Goal: Task Accomplishment & Management: Complete application form

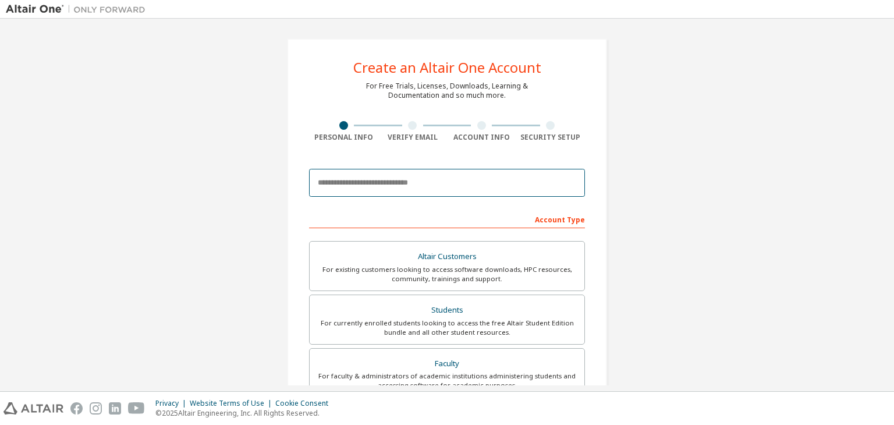
drag, startPoint x: 0, startPoint y: 0, endPoint x: 391, endPoint y: 183, distance: 431.8
click at [391, 183] on input "email" at bounding box center [447, 183] width 276 height 28
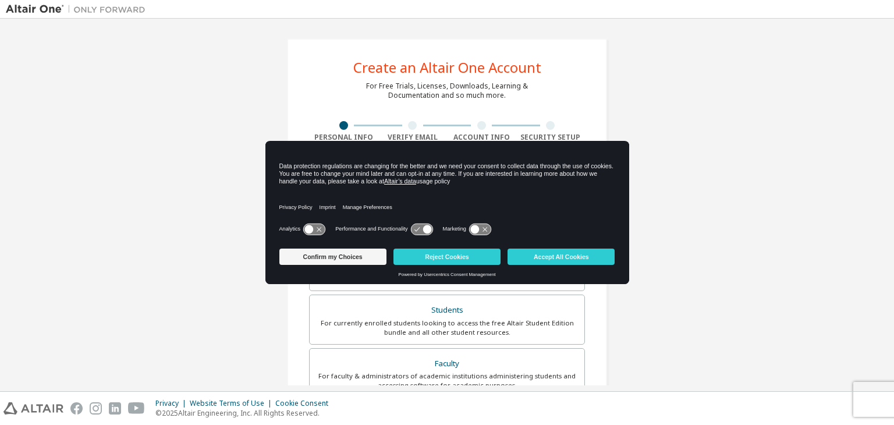
click at [219, 124] on div "Create an Altair One Account For Free Trials, Licenses, Downloads, Learning & D…" at bounding box center [447, 332] width 882 height 616
click at [219, 270] on div "Create an Altair One Account For Free Trials, Licenses, Downloads, Learning & D…" at bounding box center [447, 332] width 882 height 616
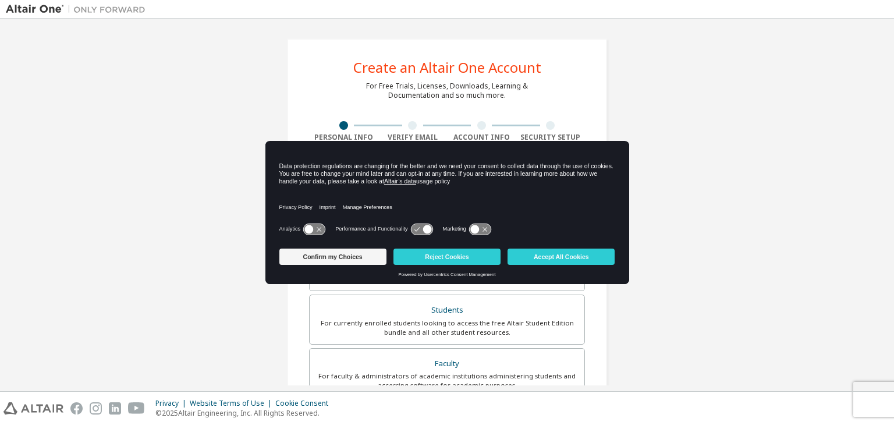
click at [219, 270] on div "Create an Altair One Account For Free Trials, Licenses, Downloads, Learning & D…" at bounding box center [447, 332] width 882 height 616
click at [439, 253] on button "Reject Cookies" at bounding box center [446, 257] width 107 height 16
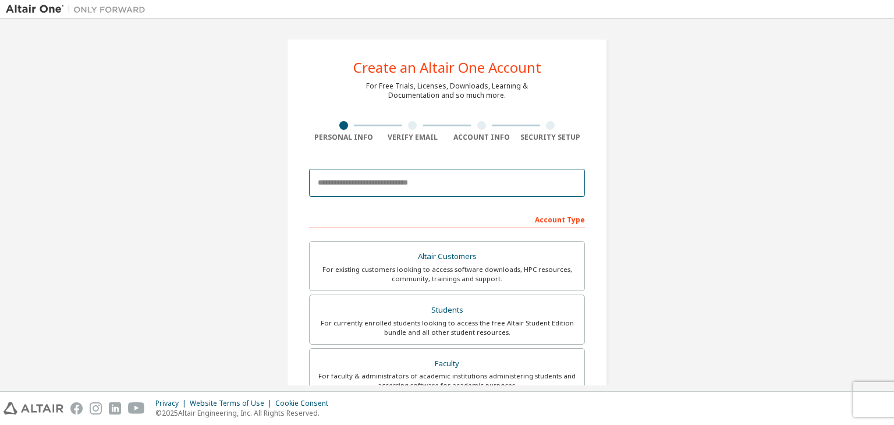
click at [403, 169] on input "email" at bounding box center [447, 183] width 276 height 28
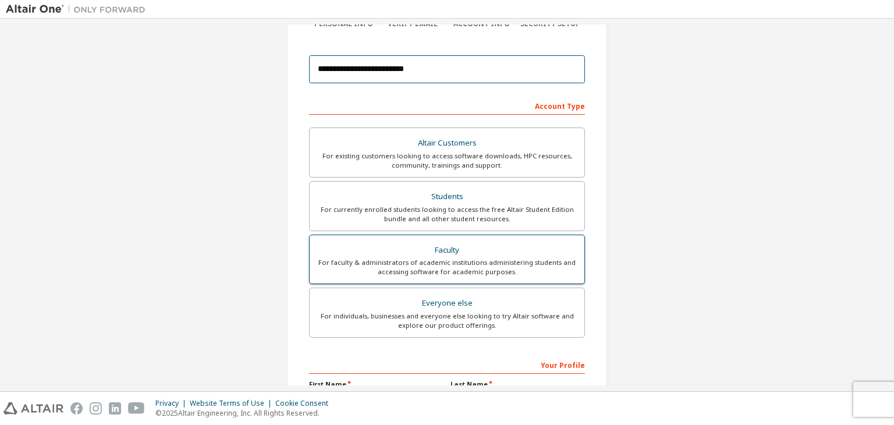
scroll to position [116, 0]
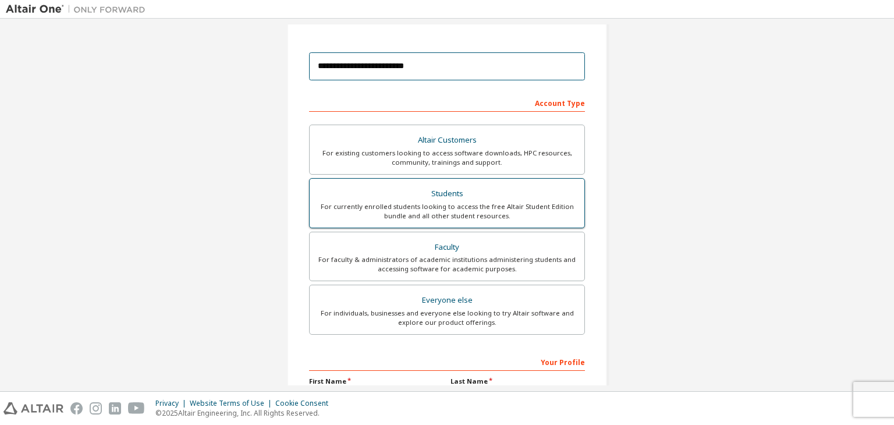
type input "**********"
click at [448, 192] on div "Students" at bounding box center [447, 194] width 261 height 16
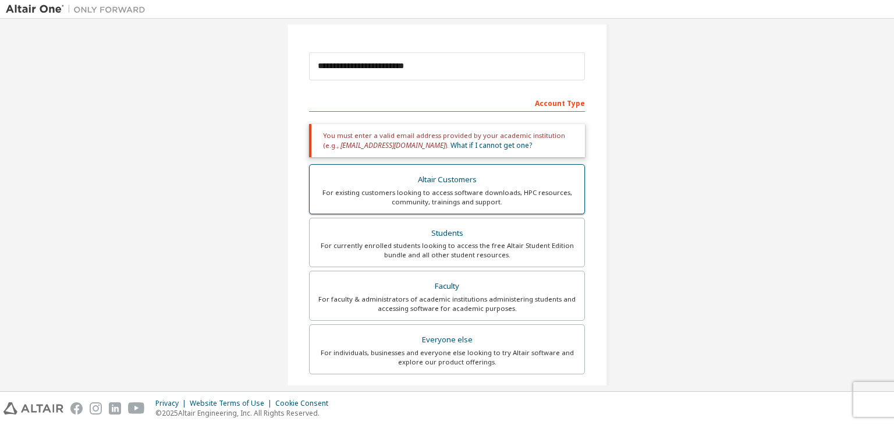
click at [460, 175] on div "Altair Customers" at bounding box center [447, 180] width 261 height 16
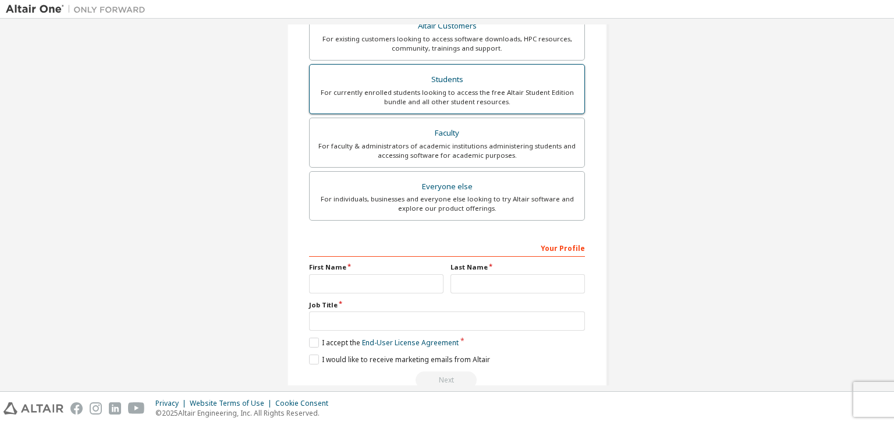
scroll to position [340, 0]
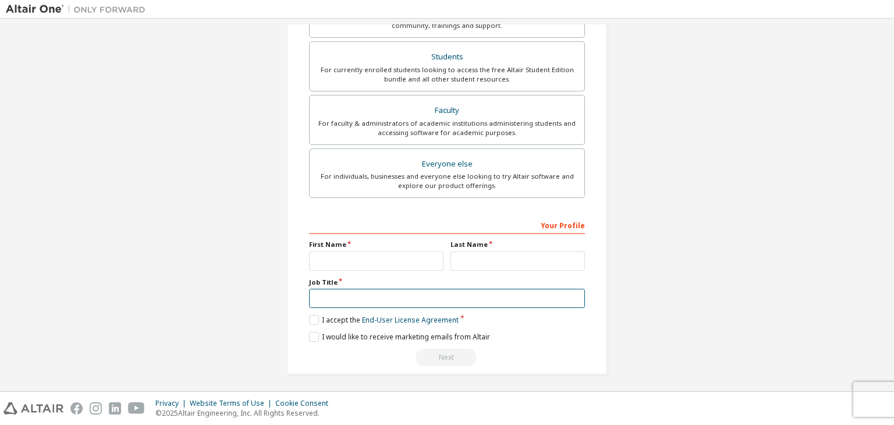
click at [345, 293] on input "text" at bounding box center [447, 298] width 276 height 19
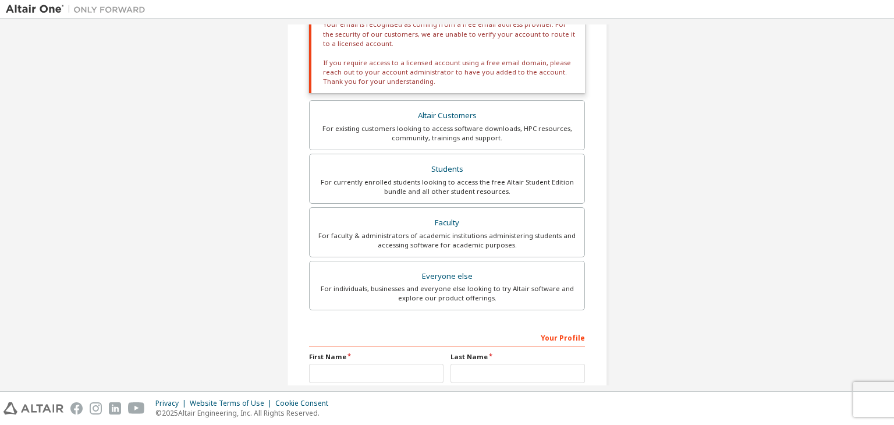
scroll to position [224, 0]
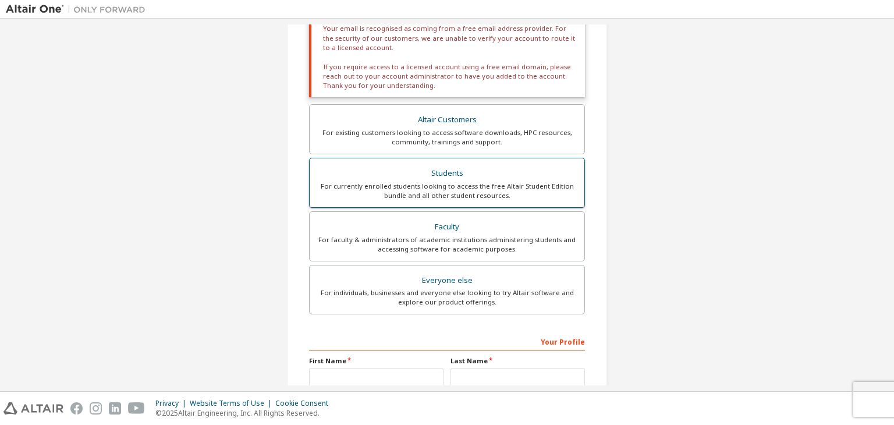
click at [459, 192] on div "For currently enrolled students looking to access the free Altair Student Editi…" at bounding box center [447, 191] width 261 height 19
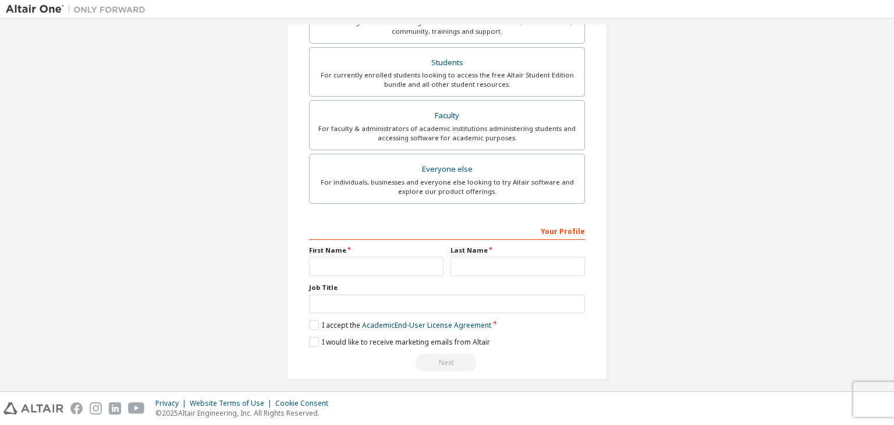
scroll to position [293, 0]
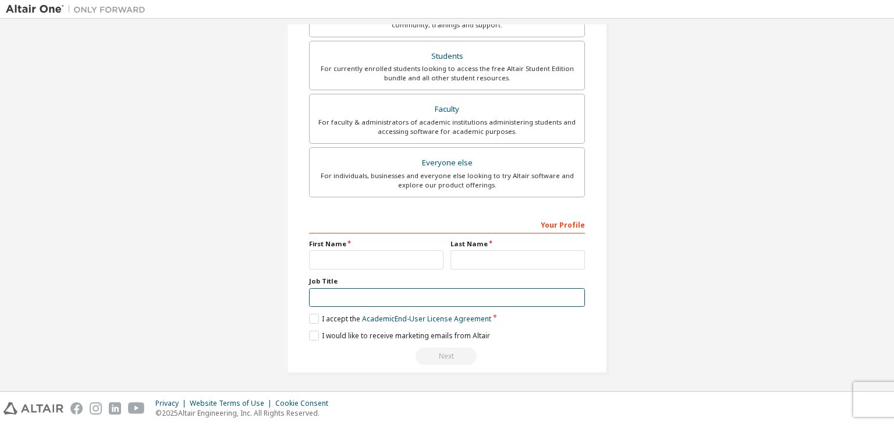
click at [349, 290] on input "text" at bounding box center [447, 297] width 276 height 19
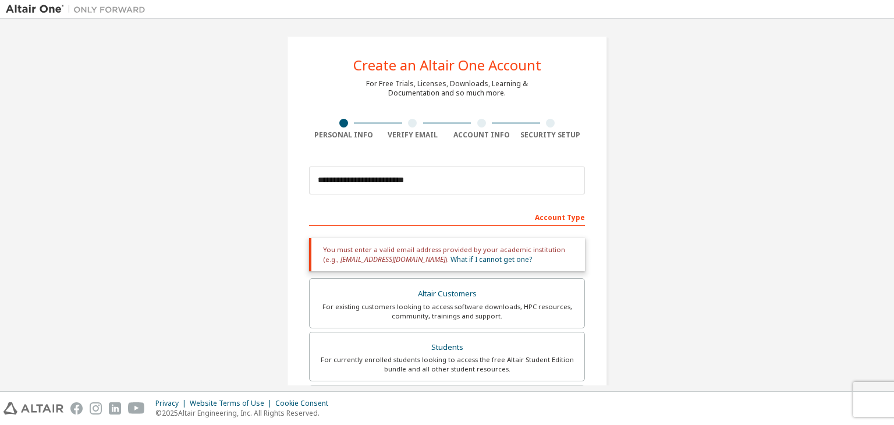
scroll to position [0, 0]
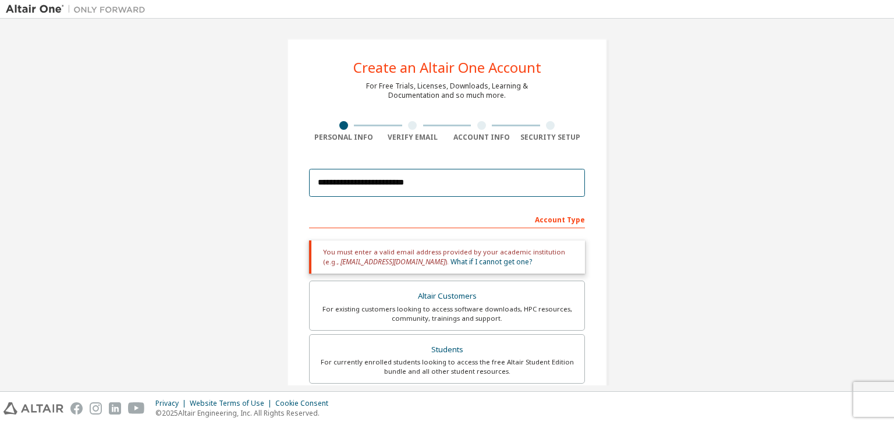
drag, startPoint x: 426, startPoint y: 185, endPoint x: 160, endPoint y: 155, distance: 267.2
click at [160, 155] on div "**********" at bounding box center [447, 352] width 882 height 656
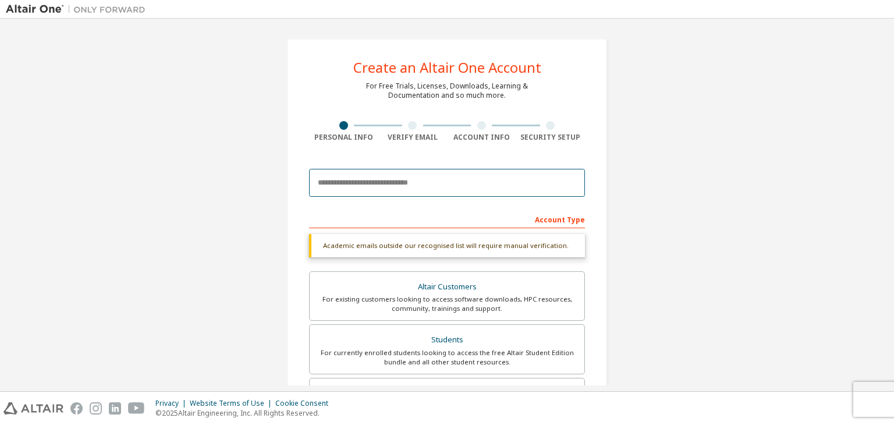
click at [359, 183] on input "email" at bounding box center [447, 183] width 276 height 28
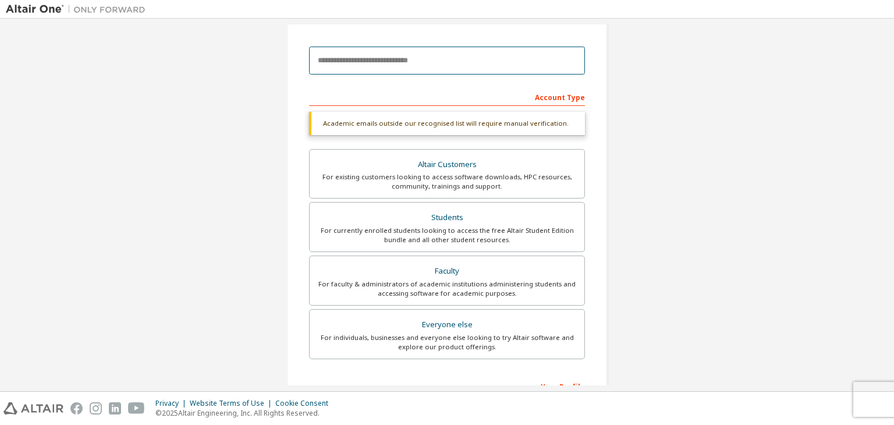
scroll to position [116, 0]
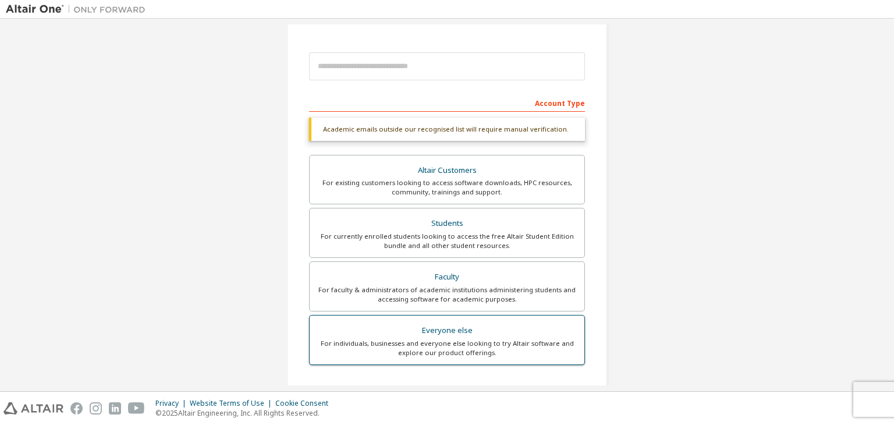
click at [435, 331] on div "Everyone else" at bounding box center [447, 330] width 261 height 16
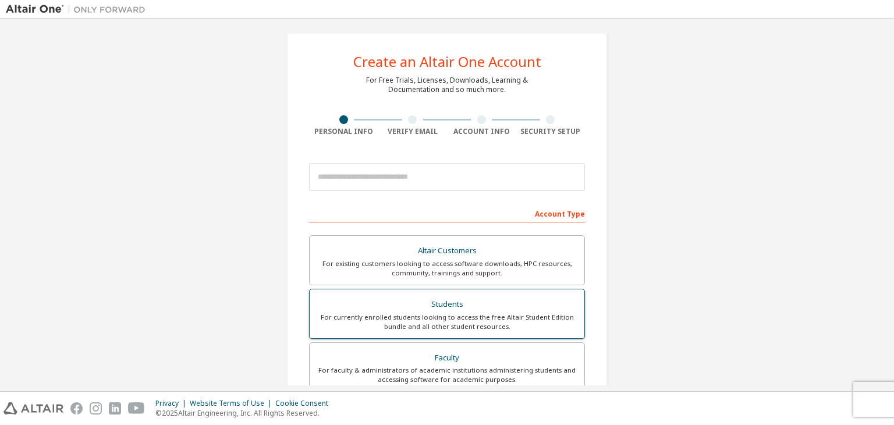
scroll to position [0, 0]
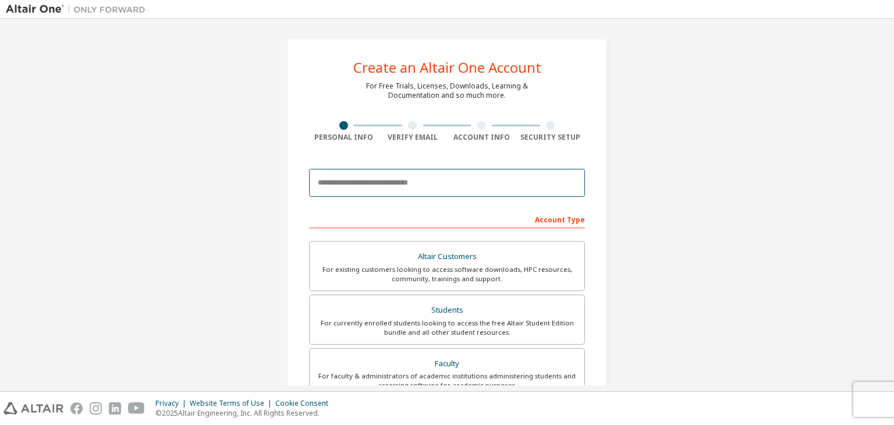
click at [360, 182] on input "email" at bounding box center [447, 183] width 276 height 28
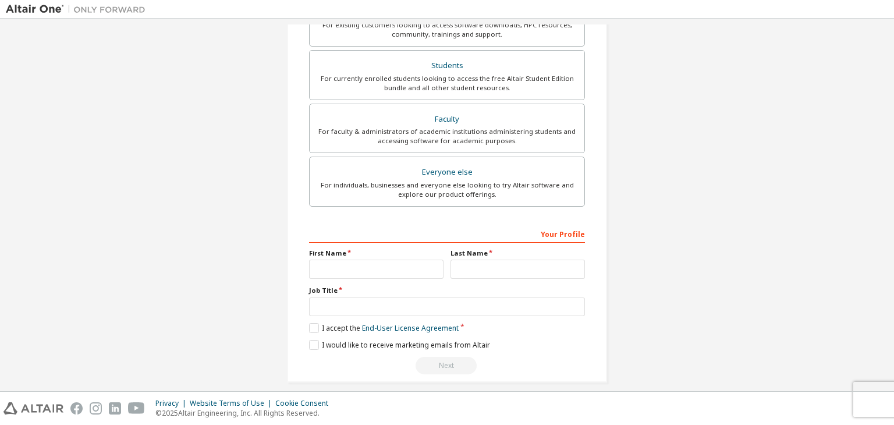
scroll to position [253, 0]
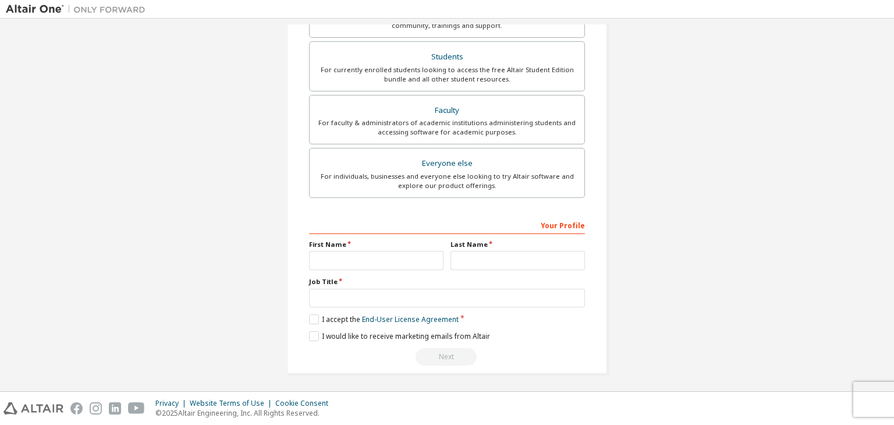
type input "**********"
click at [347, 261] on input "text" at bounding box center [376, 260] width 134 height 19
type input "******"
click at [514, 257] on input "text" at bounding box center [518, 260] width 134 height 19
type input "********"
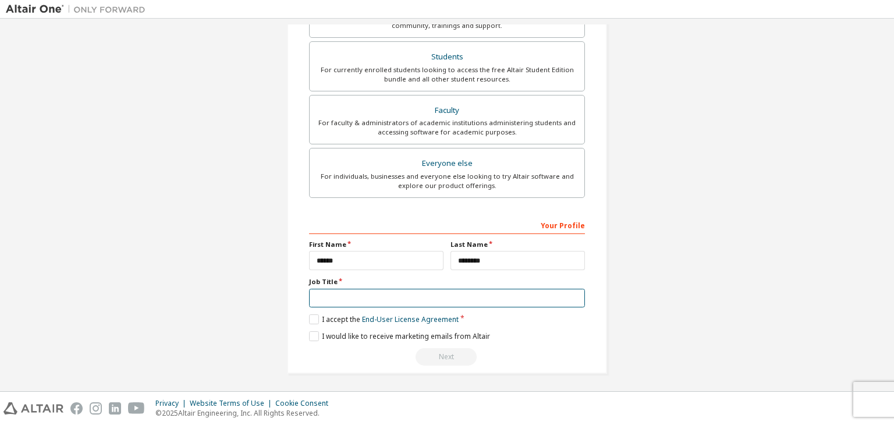
click at [341, 291] on input "text" at bounding box center [447, 298] width 276 height 19
click at [313, 315] on label "I accept the End-User License Agreement" at bounding box center [384, 319] width 150 height 10
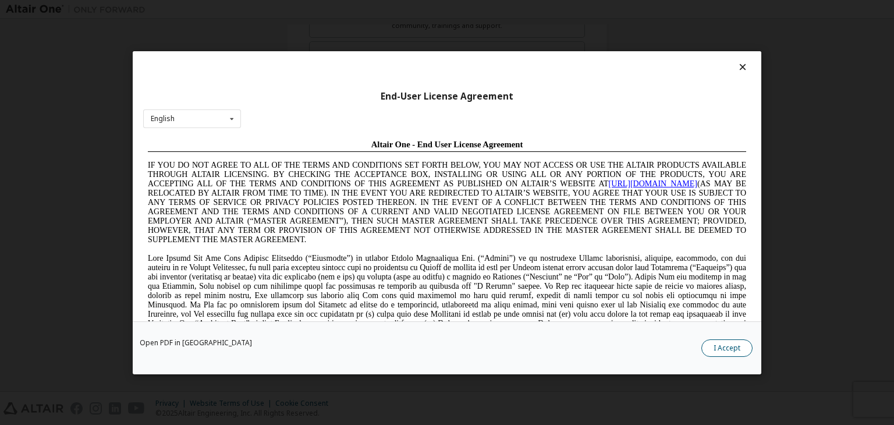
scroll to position [0, 0]
click at [733, 343] on button "I Accept" at bounding box center [726, 347] width 51 height 17
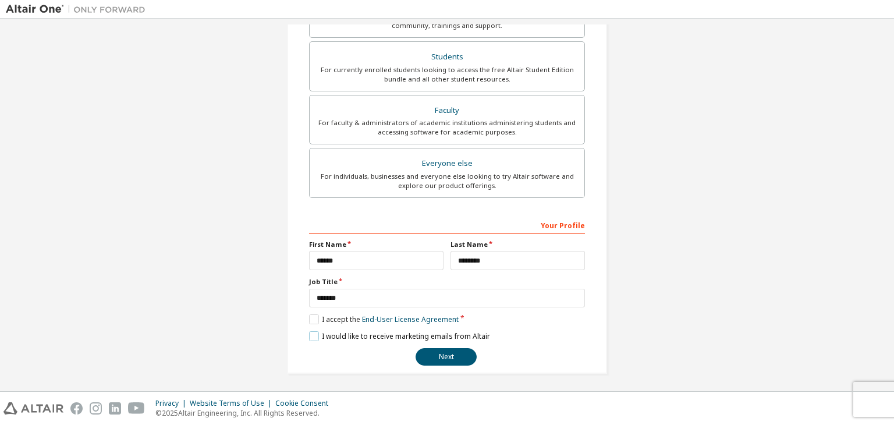
click at [309, 331] on label "I would like to receive marketing emails from Altair" at bounding box center [399, 336] width 181 height 10
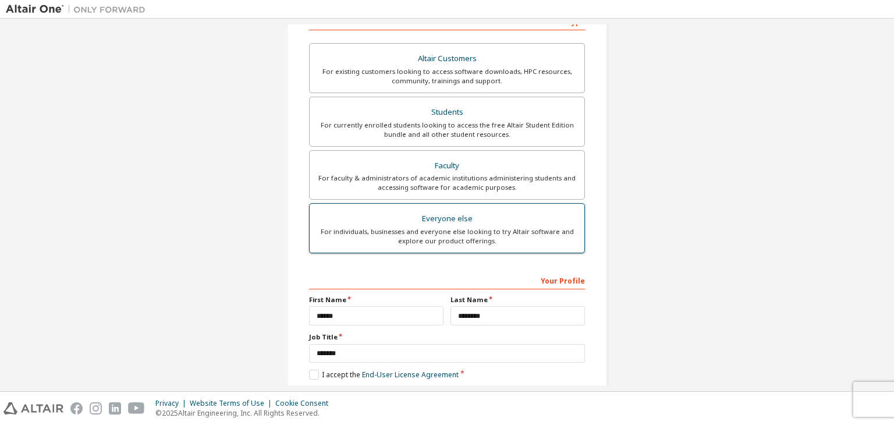
scroll to position [196, 0]
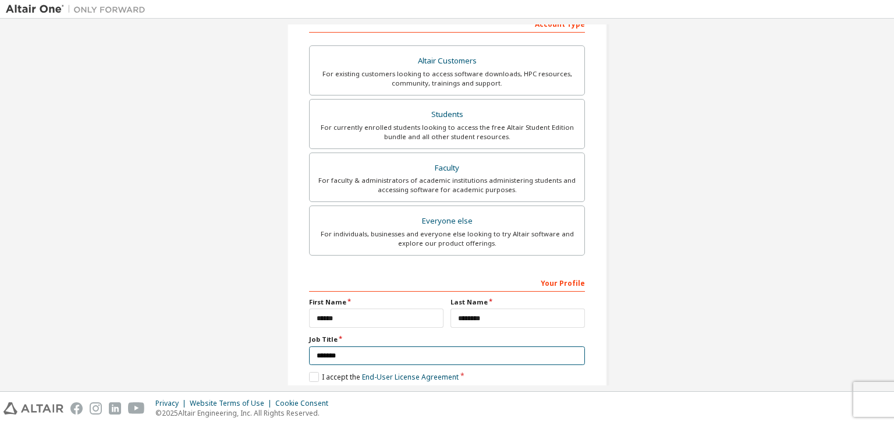
click at [343, 352] on input "*******" at bounding box center [447, 355] width 276 height 19
type input "*"
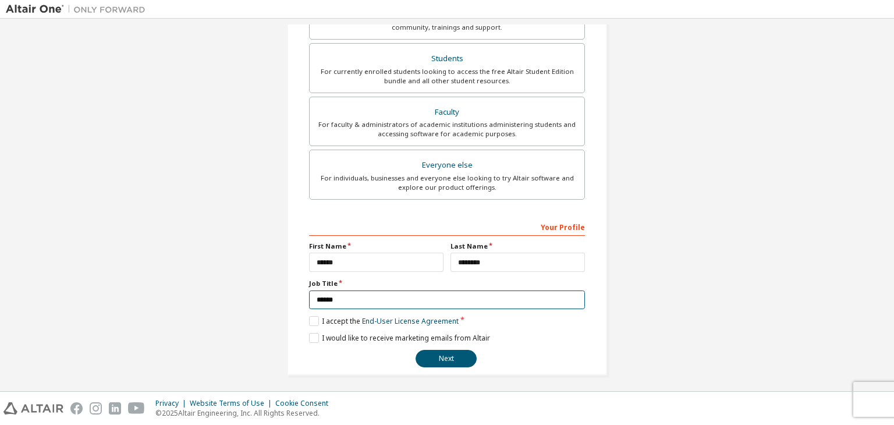
scroll to position [253, 0]
type input "******"
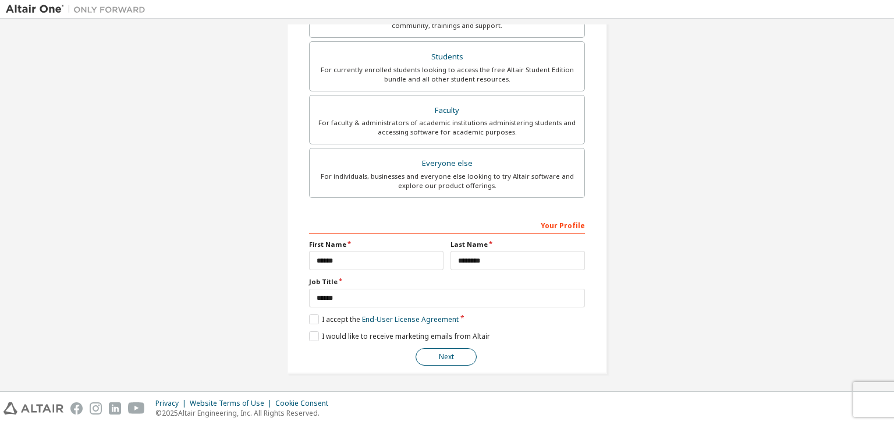
click at [446, 356] on button "Next" at bounding box center [446, 356] width 61 height 17
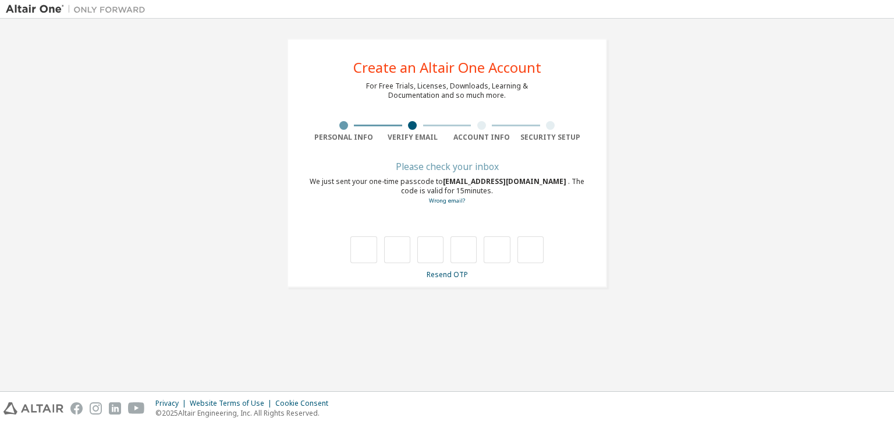
type input "*"
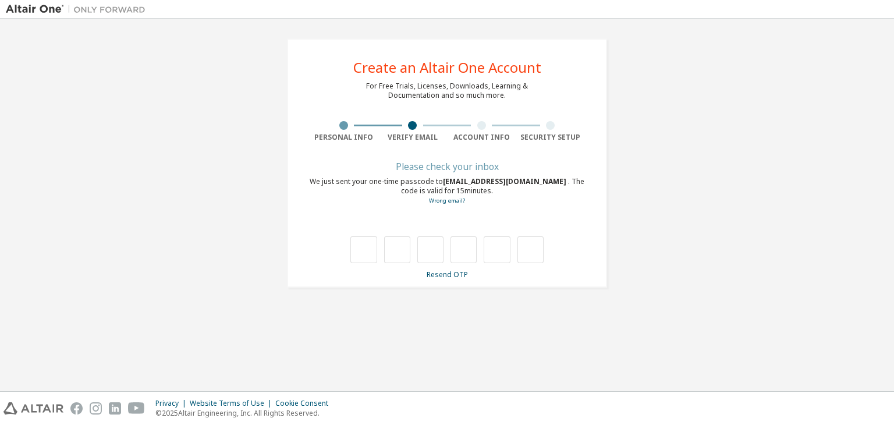
type input "*"
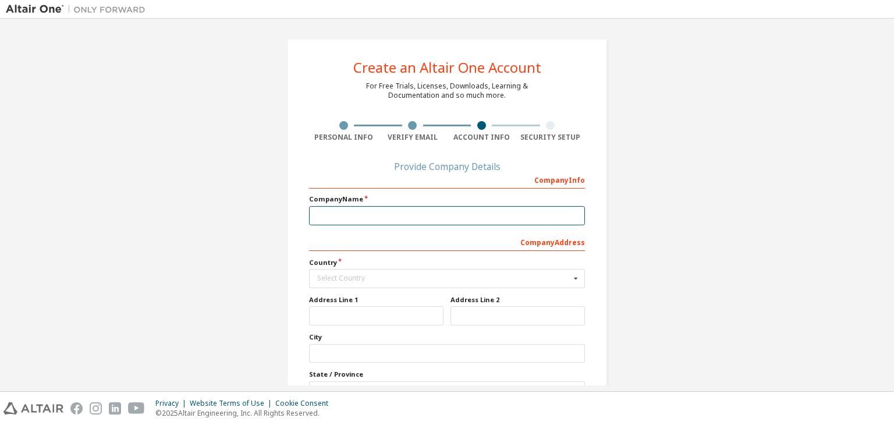
click at [345, 220] on input "text" at bounding box center [447, 215] width 276 height 19
type input "*********"
click at [352, 275] on div "Select Country" at bounding box center [443, 278] width 253 height 7
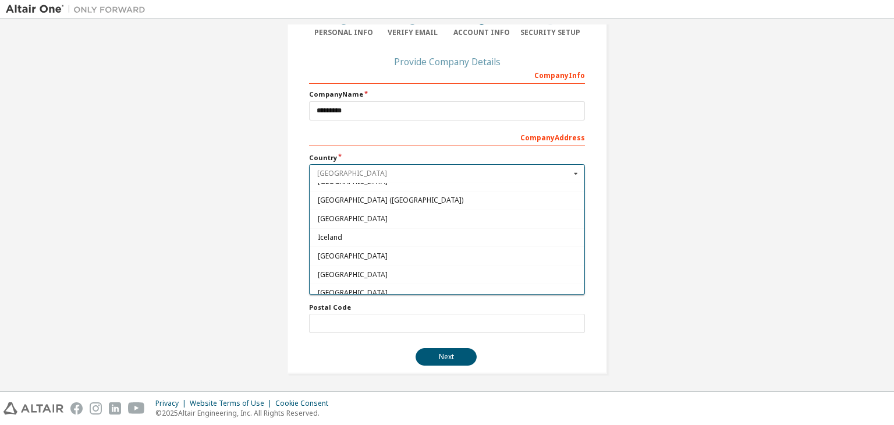
scroll to position [1746, 0]
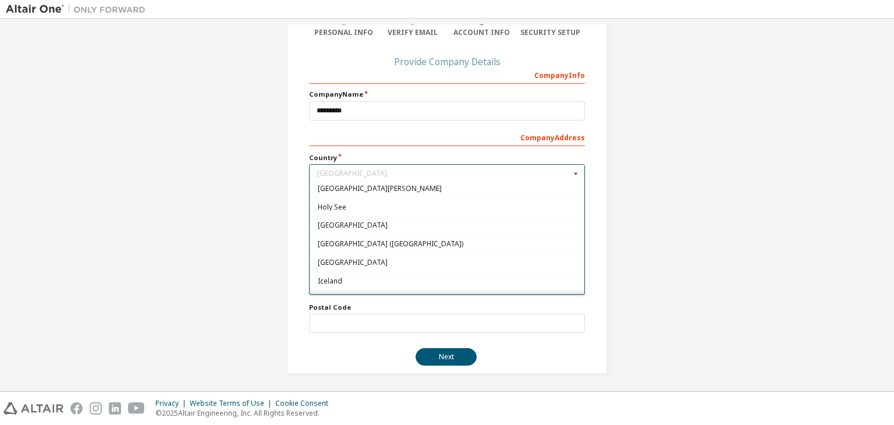
click at [343, 296] on span "[GEOGRAPHIC_DATA]" at bounding box center [447, 299] width 259 height 7
type input "***"
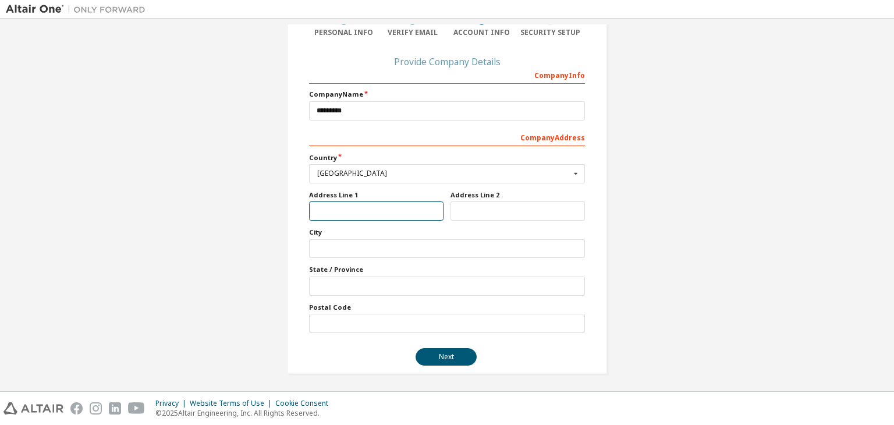
click at [356, 210] on input "text" at bounding box center [376, 210] width 134 height 19
click at [336, 249] on input "text" at bounding box center [447, 248] width 276 height 19
type input "*******"
click at [336, 283] on input "text" at bounding box center [447, 285] width 276 height 19
type input "*"
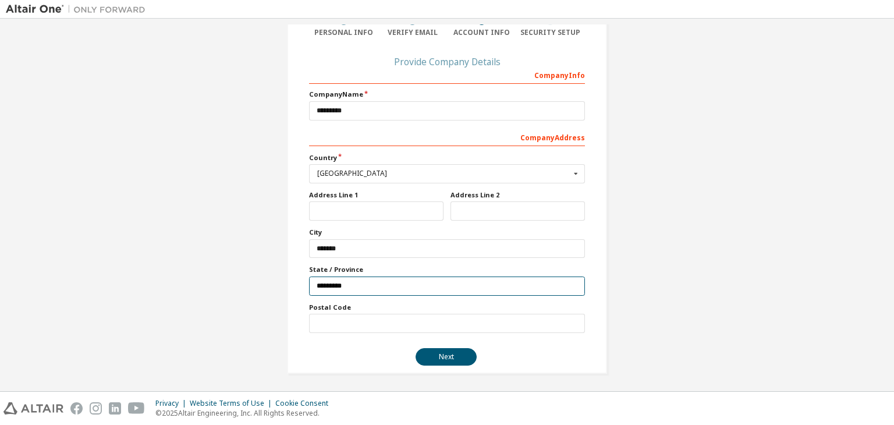
type input "*********"
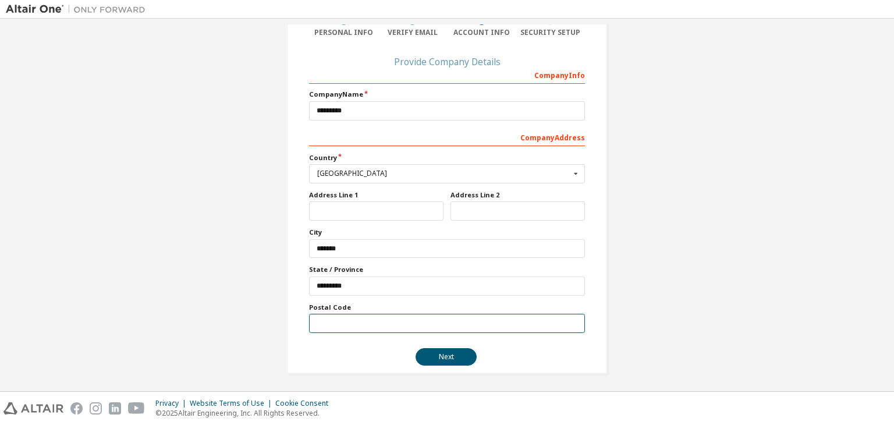
click at [340, 324] on input "text" at bounding box center [447, 323] width 276 height 19
type input "******"
click at [447, 359] on button "Next" at bounding box center [446, 356] width 61 height 17
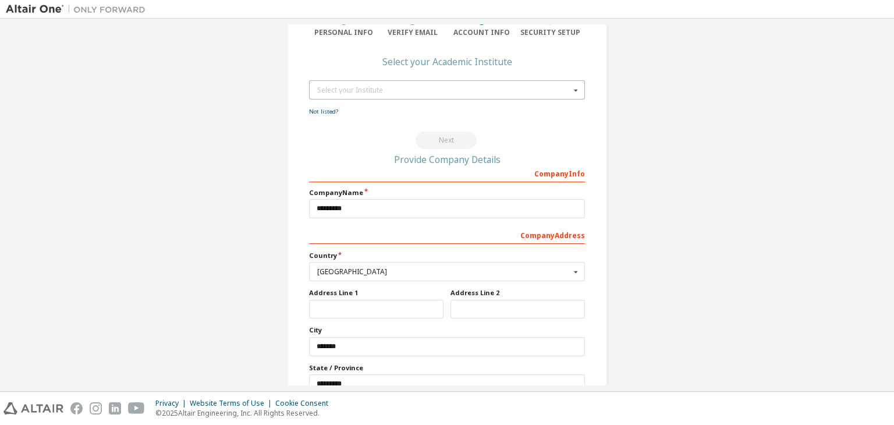
click at [370, 89] on div "Select your Institute" at bounding box center [443, 90] width 253 height 7
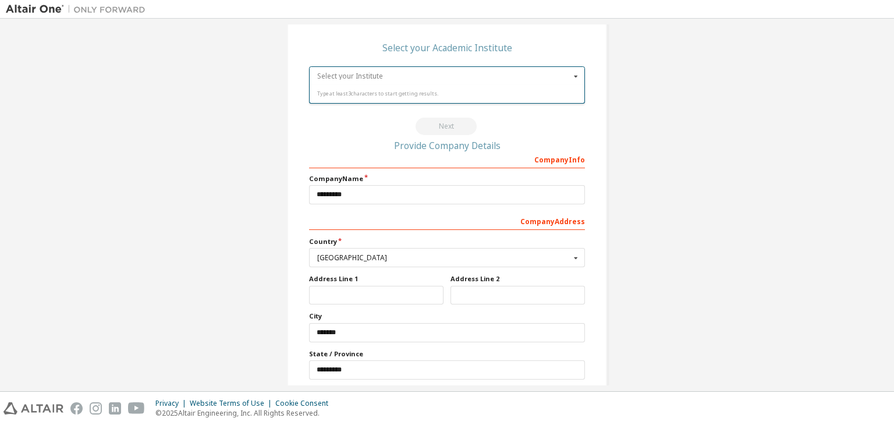
scroll to position [58, 0]
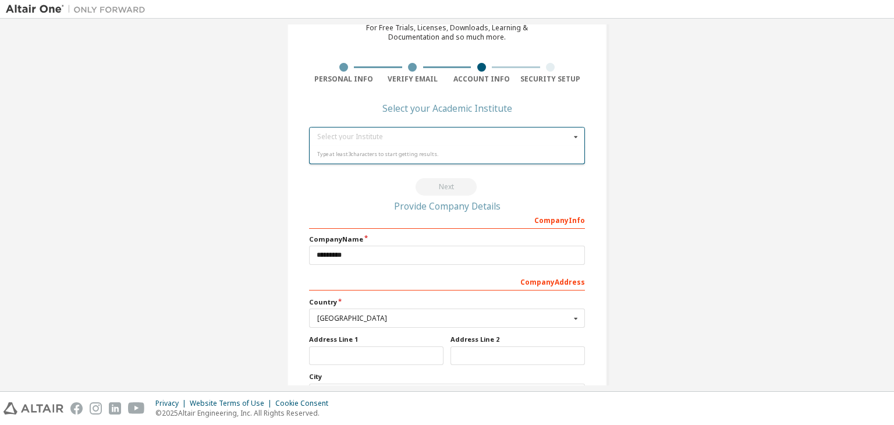
click at [370, 155] on div "Type at least 3 characters to start getting results." at bounding box center [447, 154] width 260 height 7
click at [574, 140] on icon at bounding box center [576, 136] width 15 height 18
click at [412, 138] on div "Select your Institute" at bounding box center [443, 136] width 253 height 7
type input "*"
